Goal: Transaction & Acquisition: Purchase product/service

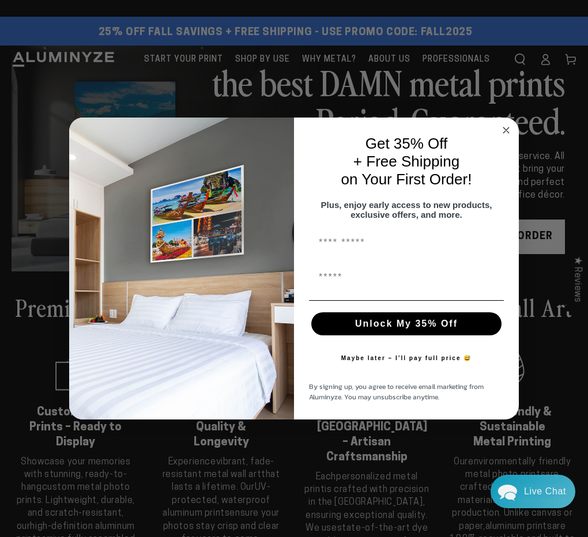
click at [508, 127] on icon "Close dialog" at bounding box center [506, 130] width 6 height 6
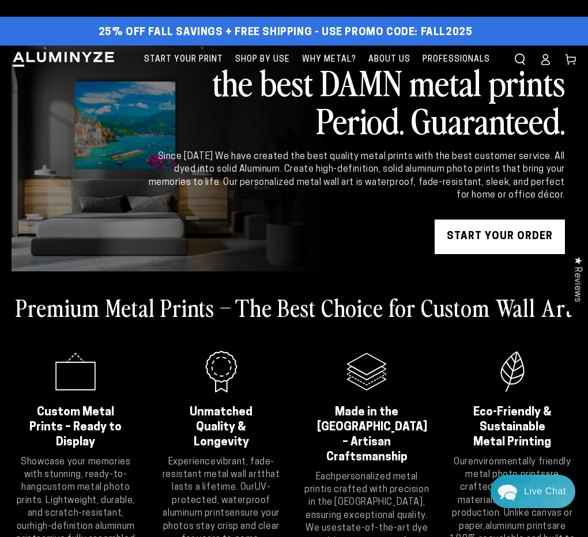
click at [547, 62] on icon at bounding box center [546, 60] width 12 height 12
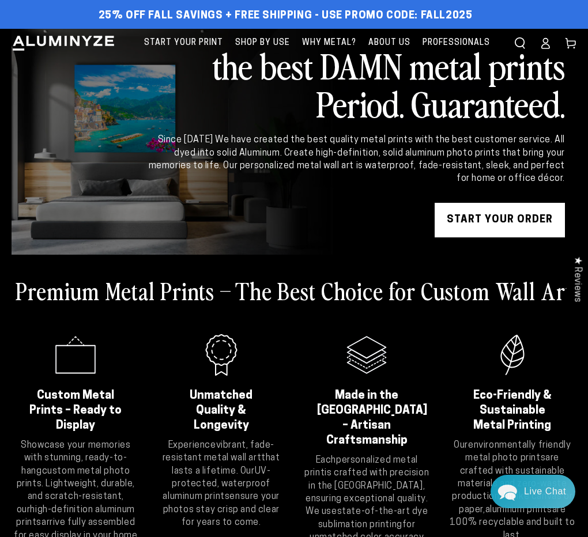
click at [515, 216] on link "START YOUR Order" at bounding box center [500, 220] width 130 height 35
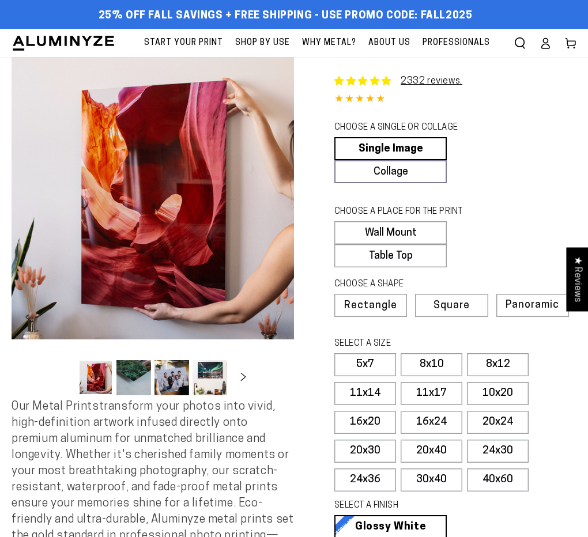
select select "**********"
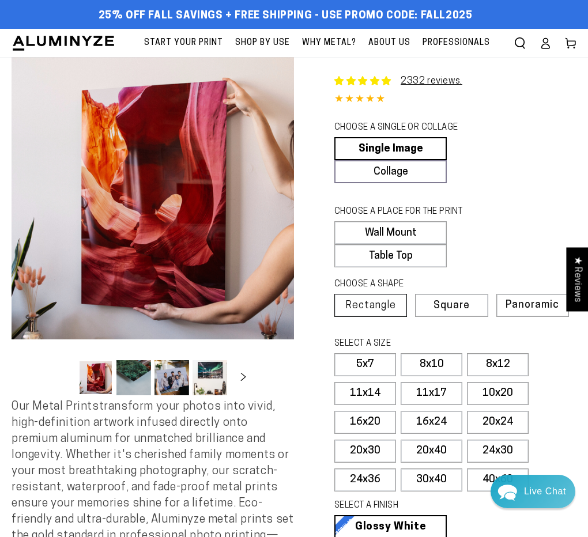
click at [365, 307] on span "Rectangle" at bounding box center [370, 306] width 51 height 10
click at [504, 394] on label "10x20" at bounding box center [498, 393] width 62 height 23
click at [416, 150] on link "Single Image" at bounding box center [390, 148] width 112 height 23
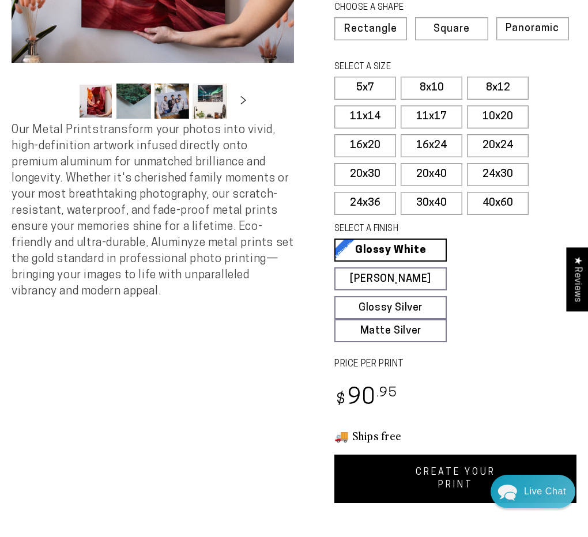
scroll to position [278, 0]
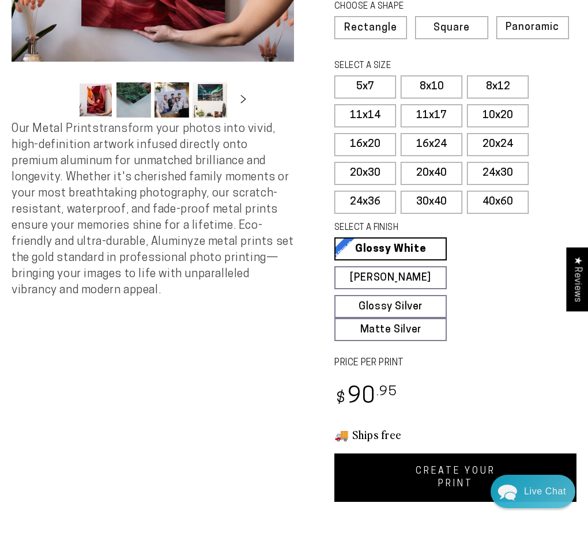
click at [443, 484] on link "CREATE YOUR PRINT" at bounding box center [455, 478] width 242 height 48
